Goal: Find specific page/section: Find specific page/section

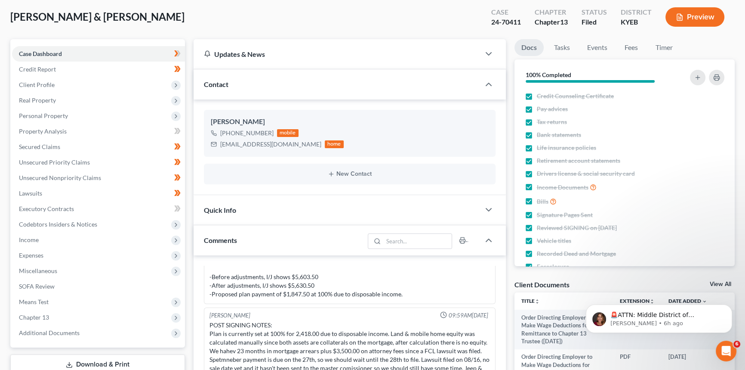
scroll to position [235, 0]
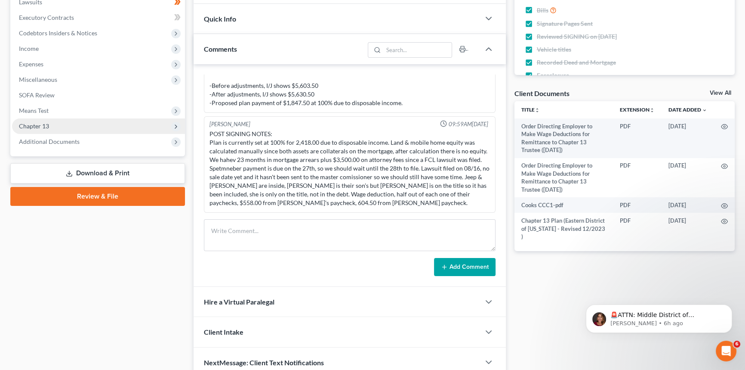
click at [36, 129] on span "Chapter 13" at bounding box center [98, 125] width 173 height 15
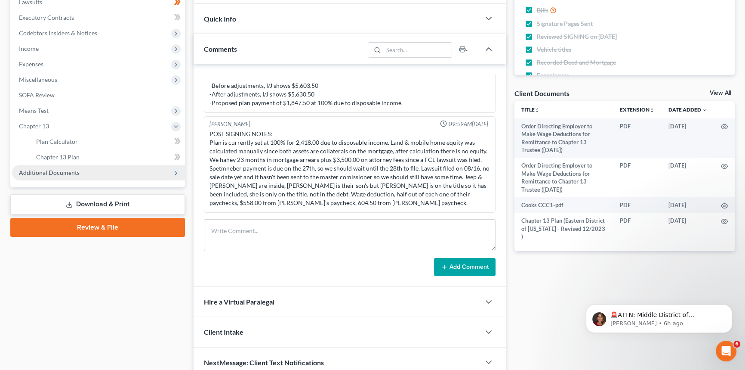
click at [45, 173] on span "Additional Documents" at bounding box center [49, 172] width 61 height 7
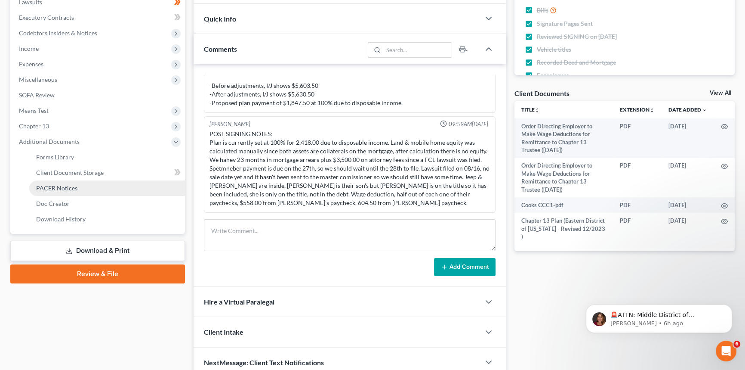
click at [54, 181] on link "PACER Notices" at bounding box center [107, 187] width 156 height 15
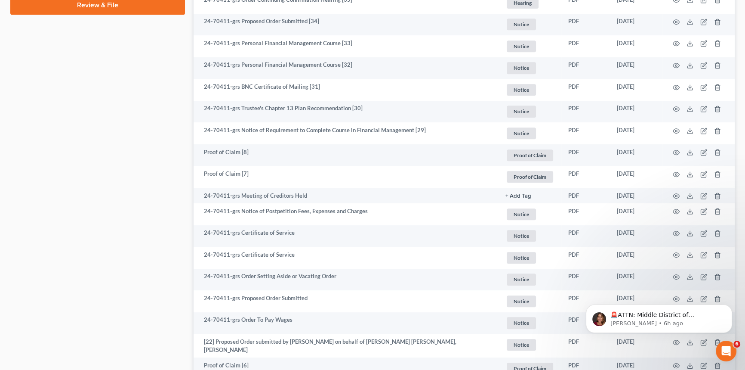
scroll to position [469, 0]
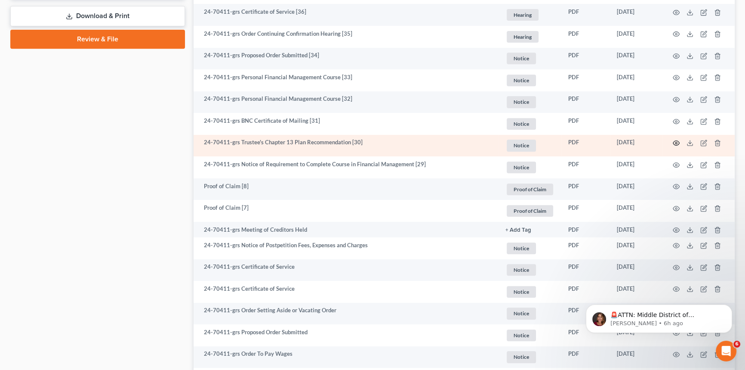
click at [676, 142] on icon "button" at bounding box center [676, 142] width 7 height 7
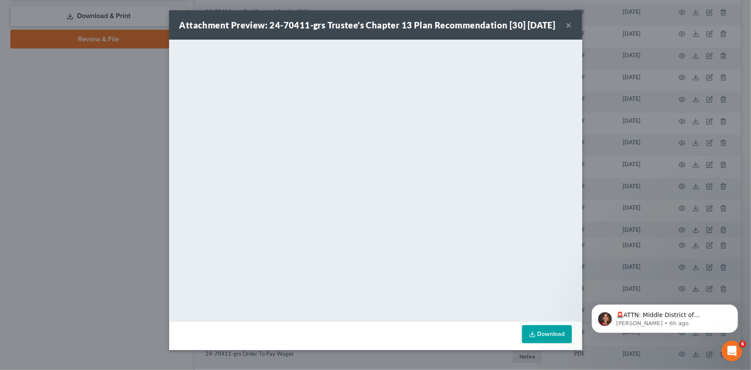
drag, startPoint x: 565, startPoint y: 30, endPoint x: 550, endPoint y: 52, distance: 26.4
click at [566, 30] on button "×" at bounding box center [569, 25] width 6 height 10
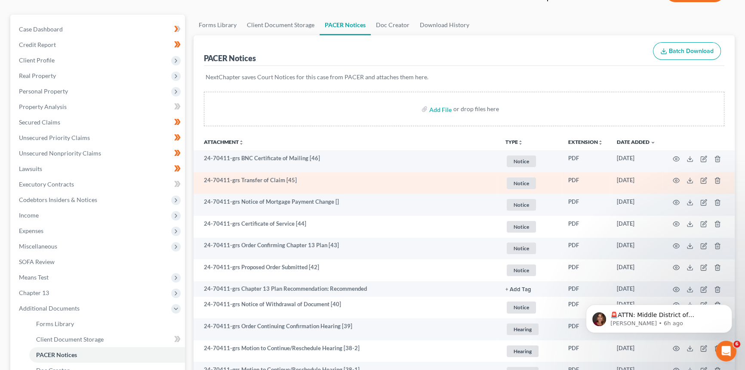
scroll to position [156, 0]
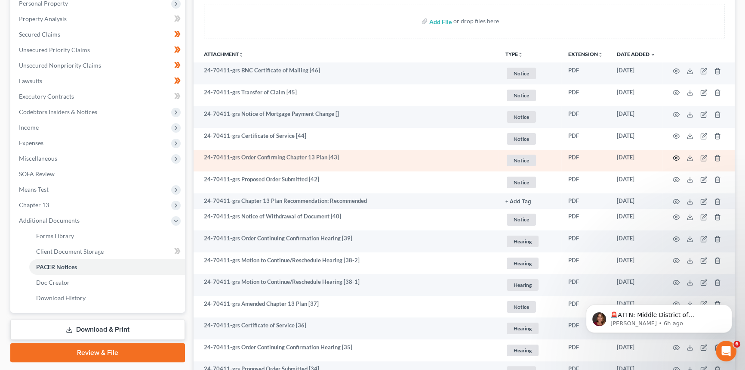
click at [675, 156] on icon "button" at bounding box center [676, 157] width 7 height 7
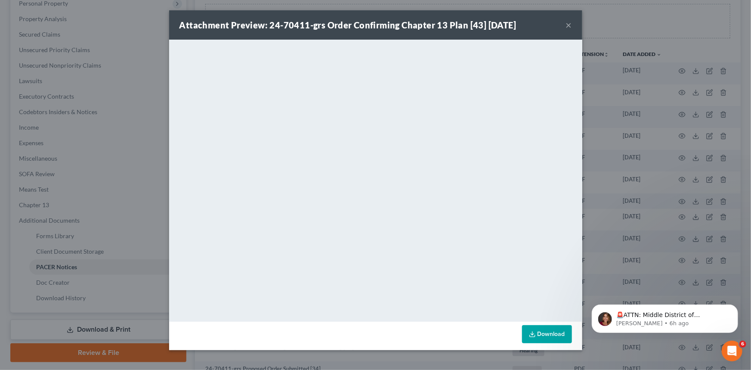
click at [565, 28] on div "Attachment Preview: 24-70411-grs Order Confirming Chapter 13 Plan [43] [DATE] ×" at bounding box center [375, 24] width 413 height 29
click at [570, 23] on button "×" at bounding box center [569, 25] width 6 height 10
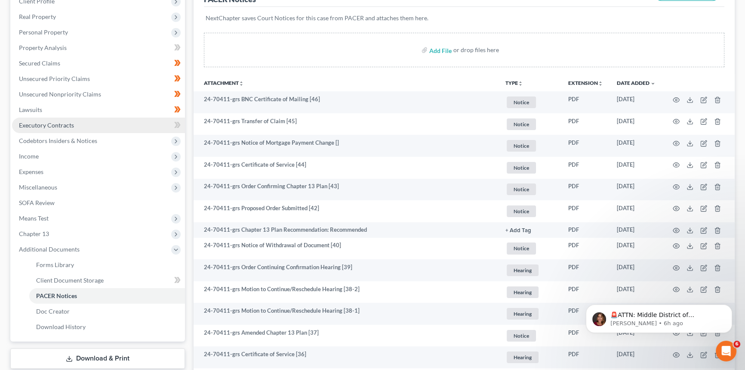
scroll to position [77, 0]
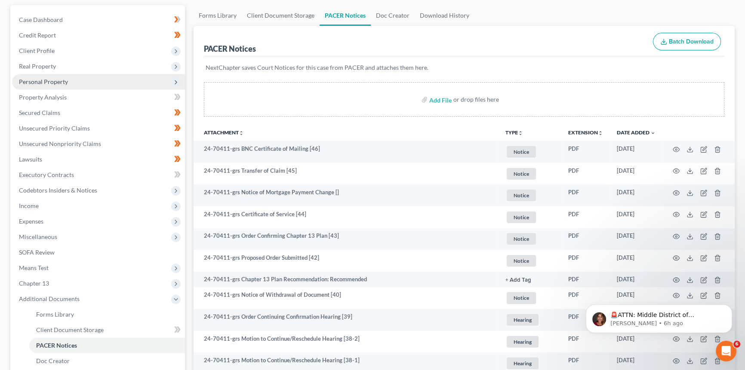
click at [60, 80] on span "Personal Property" at bounding box center [43, 81] width 49 height 7
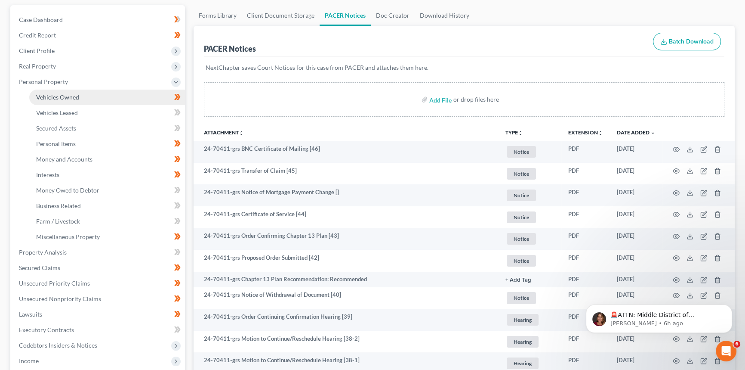
click at [56, 93] on span "Vehicles Owned" at bounding box center [57, 96] width 43 height 7
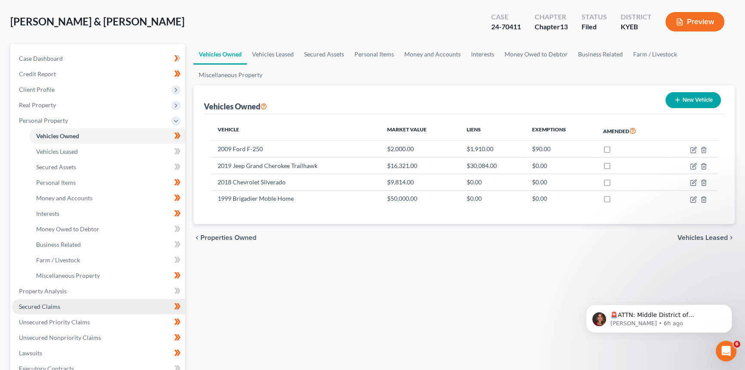
drag, startPoint x: 56, startPoint y: 302, endPoint x: 49, endPoint y: 312, distance: 12.5
click at [56, 302] on span "Secured Claims" at bounding box center [39, 305] width 41 height 7
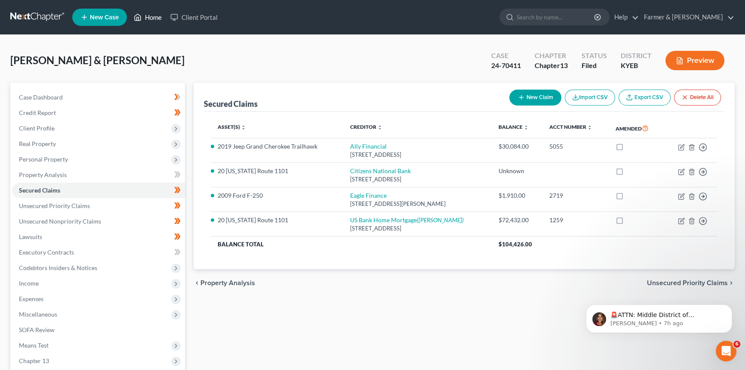
click at [151, 19] on link "Home" at bounding box center [148, 16] width 37 height 15
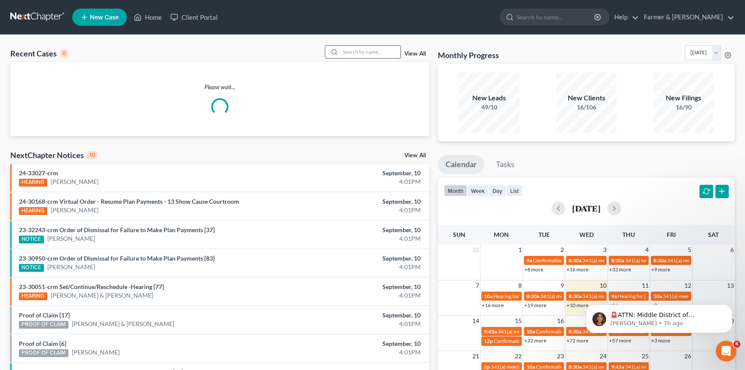
click at [361, 53] on input "search" at bounding box center [370, 52] width 60 height 12
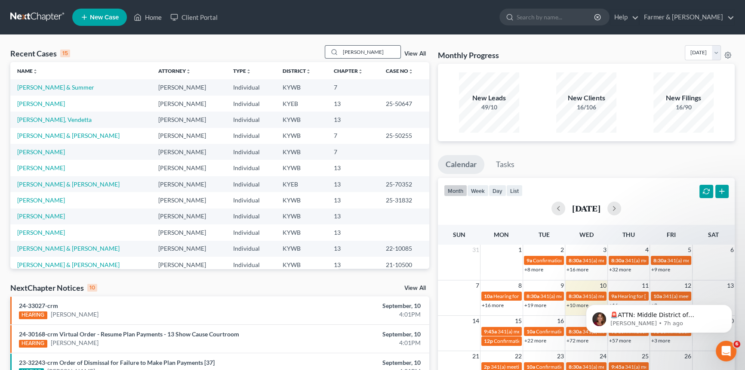
type input "[PERSON_NAME]"
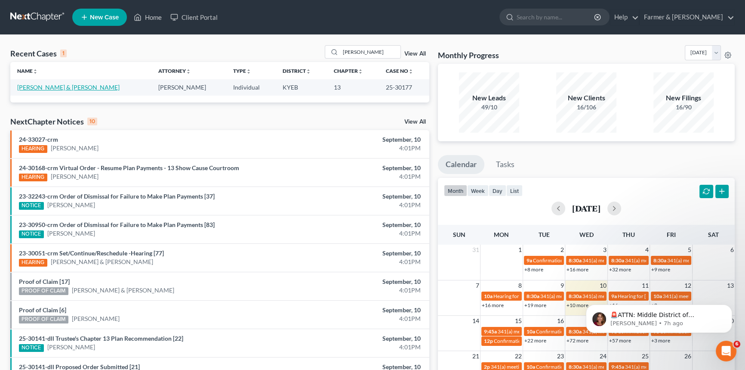
click at [59, 88] on link "[PERSON_NAME] & [PERSON_NAME]" at bounding box center [68, 86] width 102 height 7
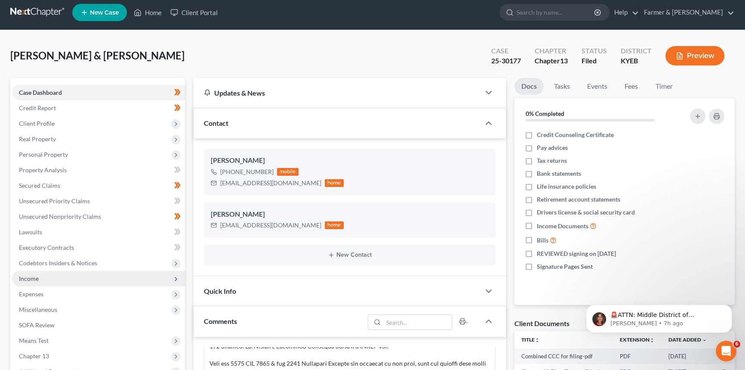
scroll to position [117, 0]
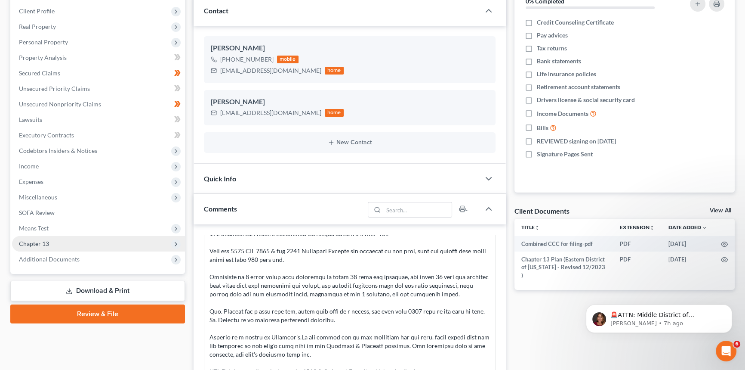
click at [40, 240] on span "Chapter 13" at bounding box center [34, 243] width 30 height 7
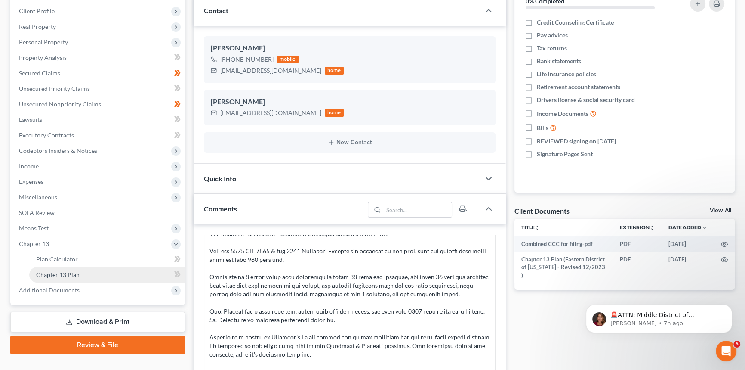
click at [66, 273] on span "Chapter 13 Plan" at bounding box center [57, 274] width 43 height 7
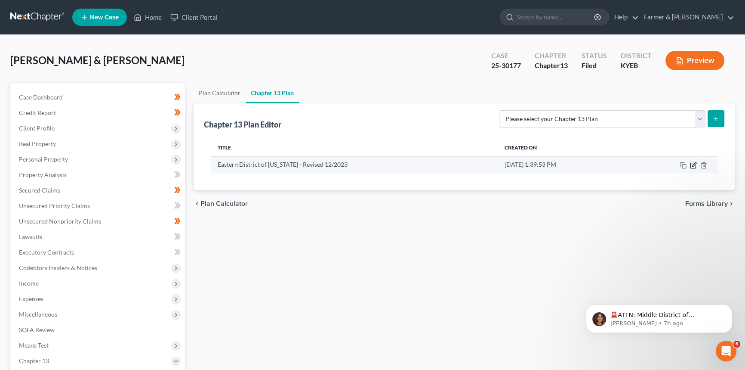
click at [694, 167] on icon "button" at bounding box center [693, 165] width 5 height 5
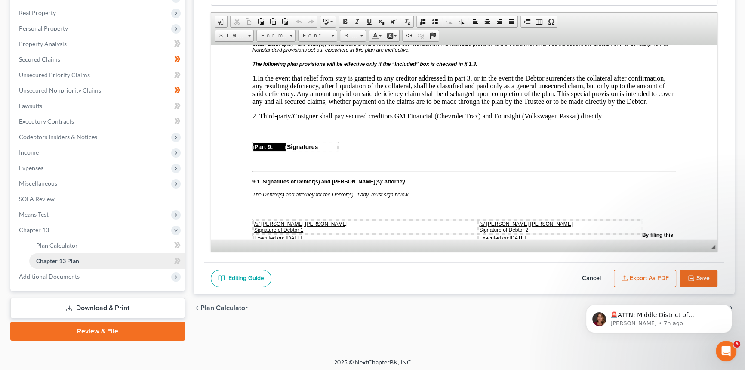
scroll to position [133, 0]
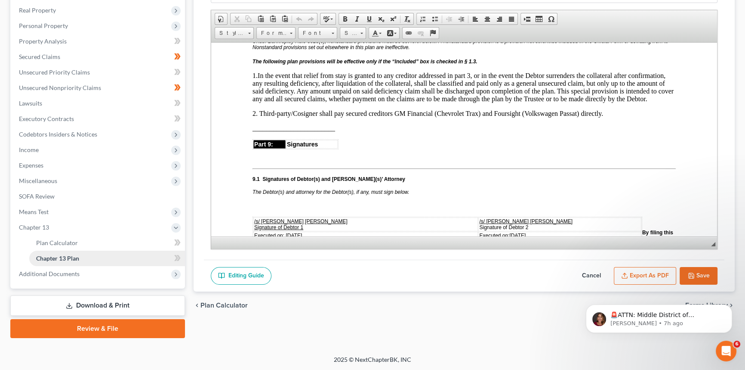
drag, startPoint x: 61, startPoint y: 273, endPoint x: 66, endPoint y: 257, distance: 16.2
click at [61, 273] on span "Additional Documents" at bounding box center [49, 273] width 61 height 7
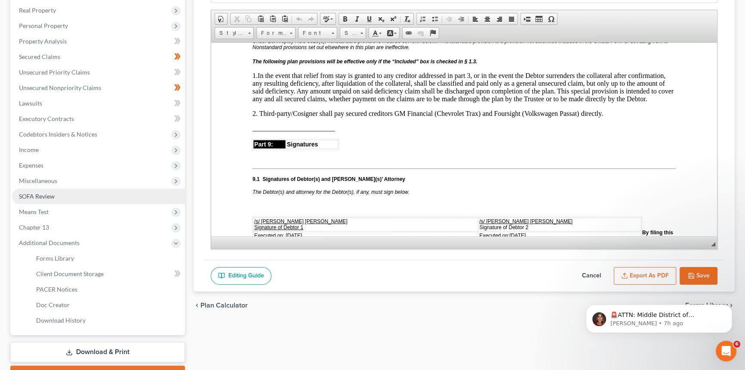
scroll to position [172, 0]
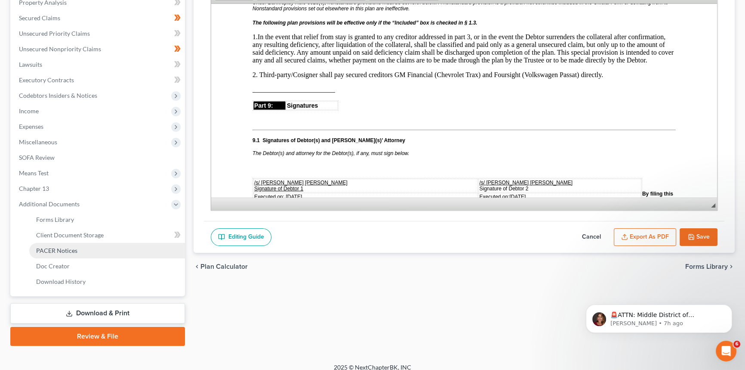
click at [60, 254] on link "PACER Notices" at bounding box center [107, 250] width 156 height 15
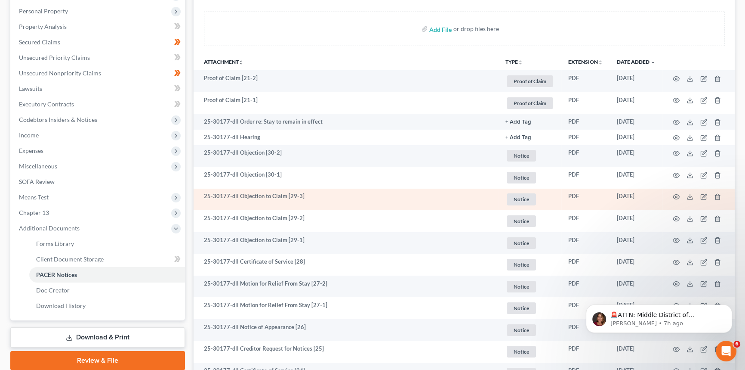
scroll to position [195, 0]
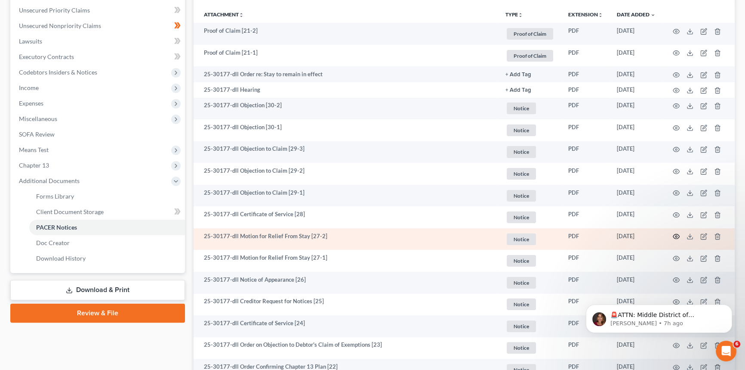
click at [675, 235] on icon "button" at bounding box center [676, 236] width 7 height 7
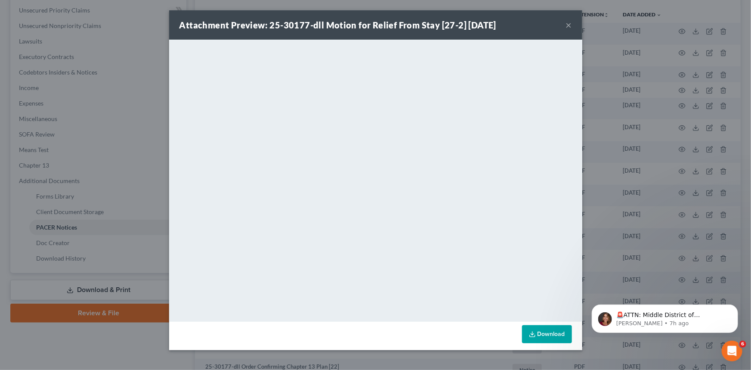
click at [570, 25] on button "×" at bounding box center [569, 25] width 6 height 10
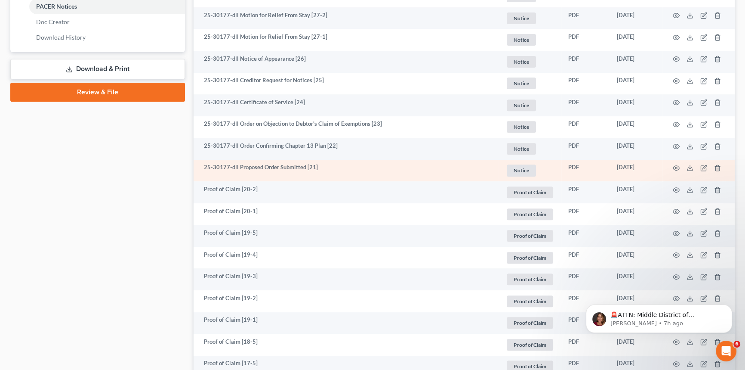
scroll to position [338, 0]
